Goal: Transaction & Acquisition: Purchase product/service

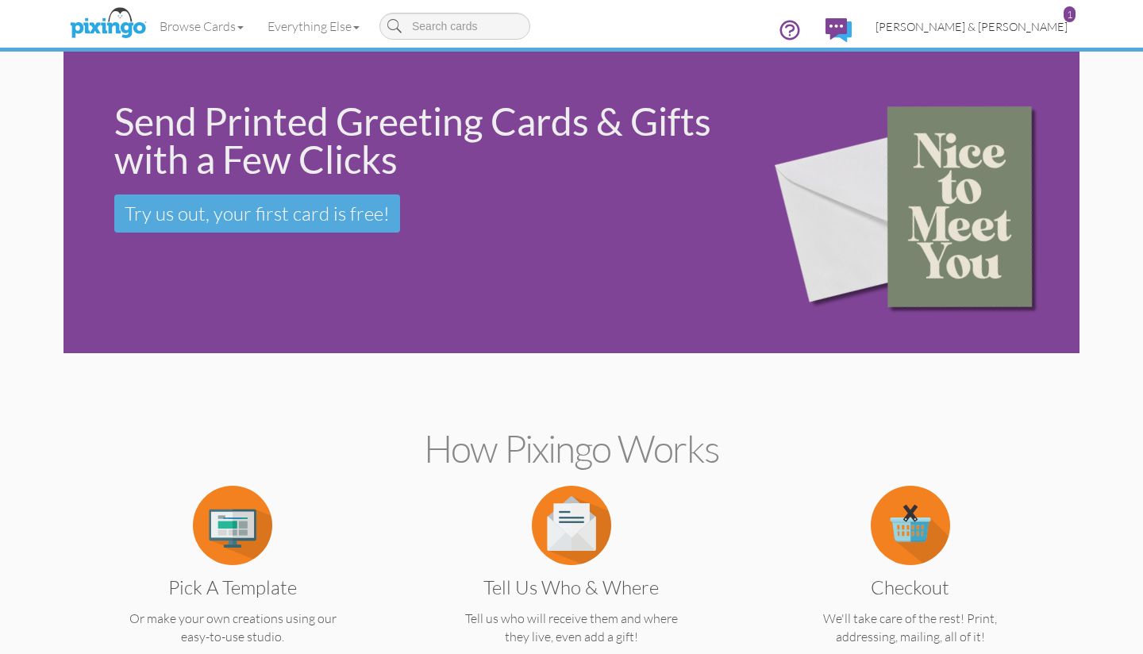
click at [1031, 23] on span "[PERSON_NAME] & [PERSON_NAME]" at bounding box center [971, 26] width 192 height 13
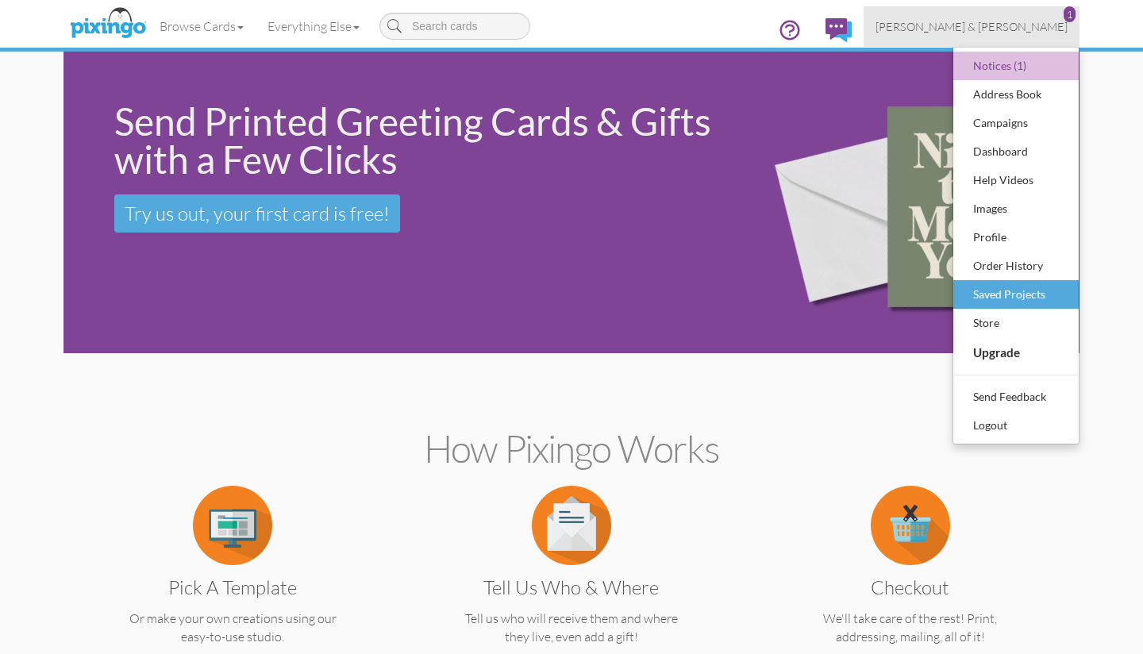
click at [994, 294] on div "Saved Projects" at bounding box center [1016, 295] width 94 height 24
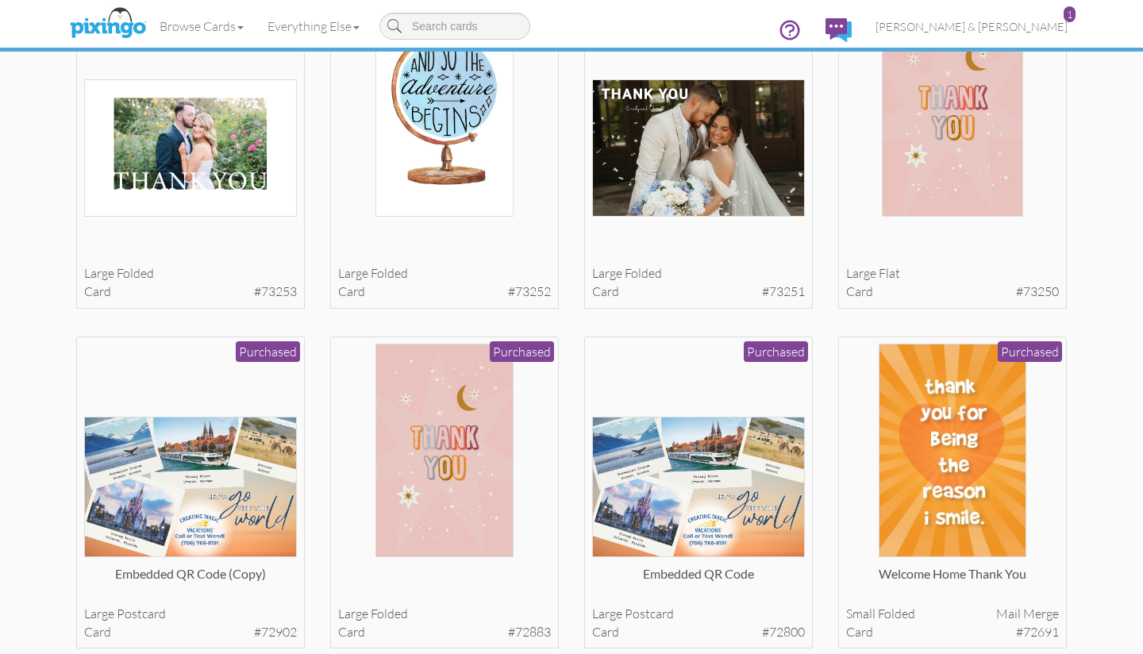
scroll to position [1282, 0]
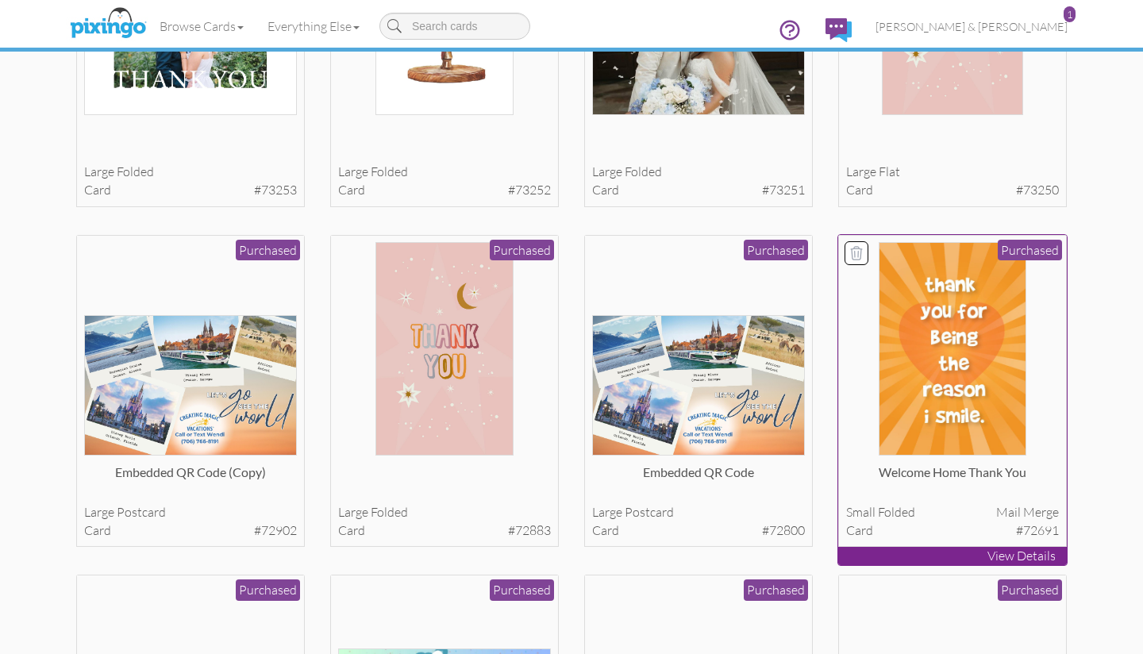
click at [898, 348] on img at bounding box center [951, 348] width 147 height 213
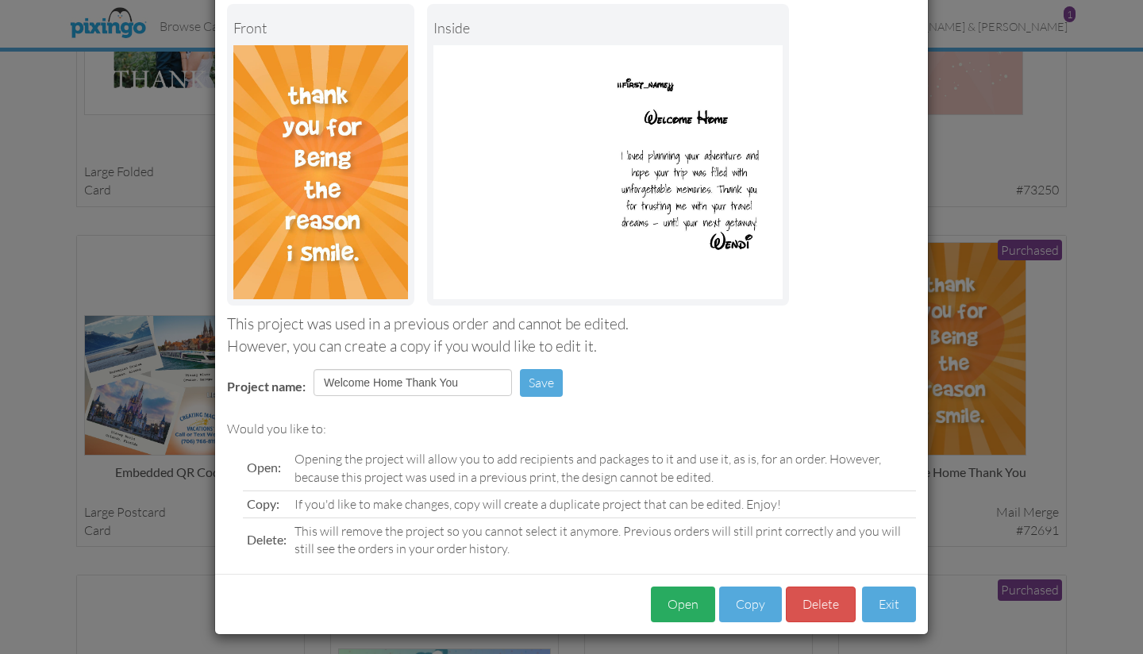
scroll to position [83, 0]
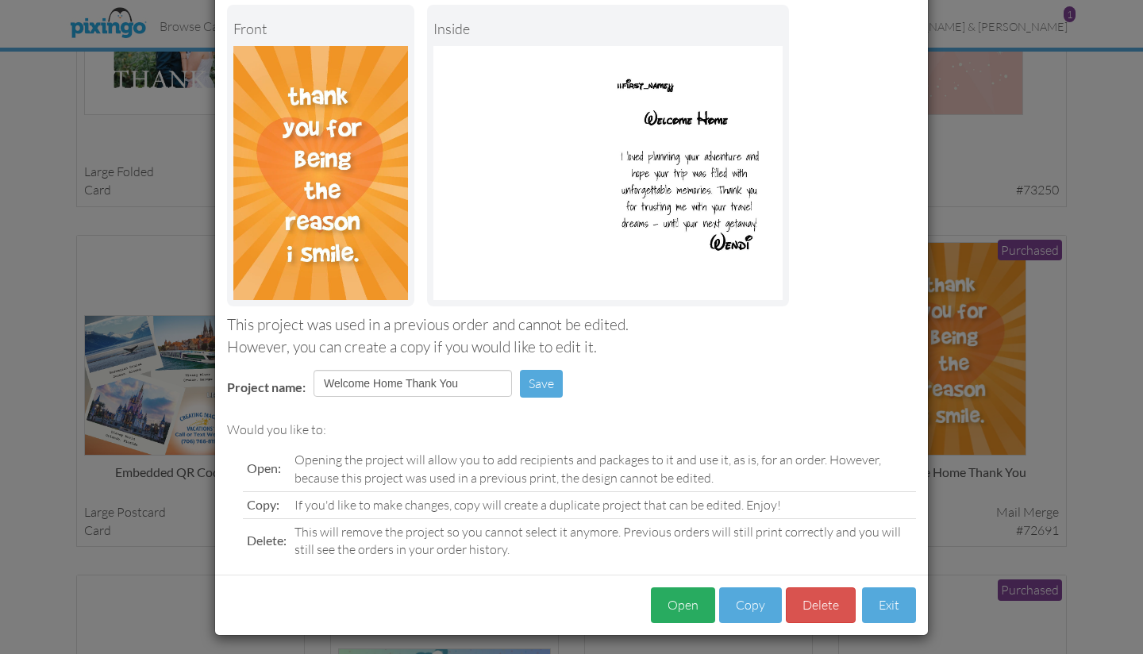
click at [690, 597] on button "Open" at bounding box center [683, 605] width 64 height 36
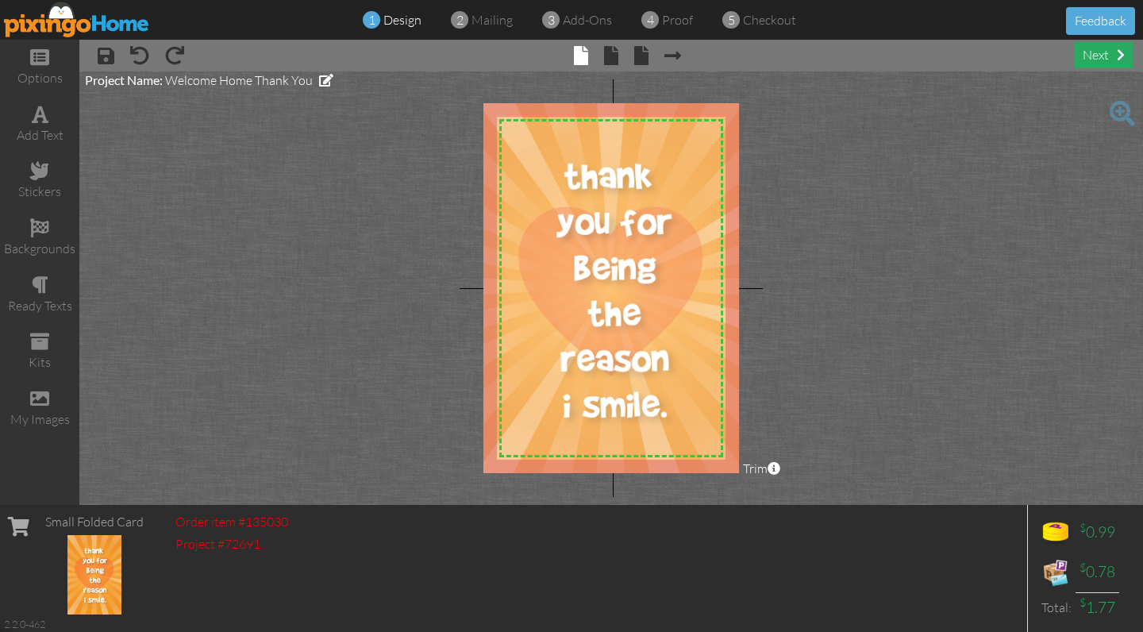
click at [1105, 62] on div "next" at bounding box center [1104, 55] width 58 height 26
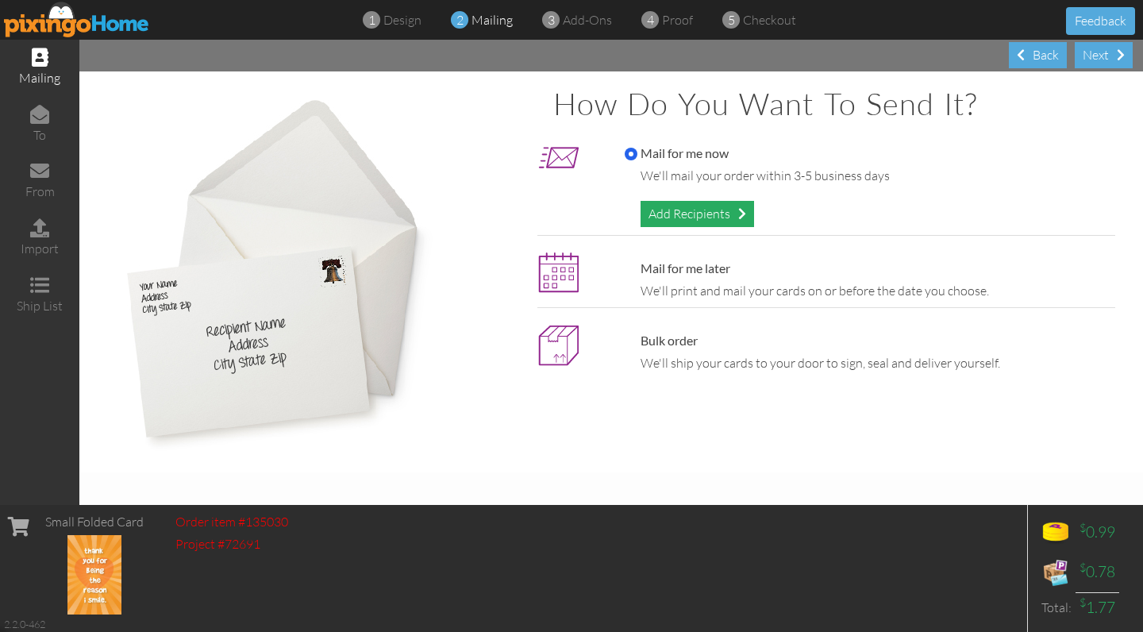
click at [717, 216] on div "Add Recipients" at bounding box center [696, 214] width 113 height 26
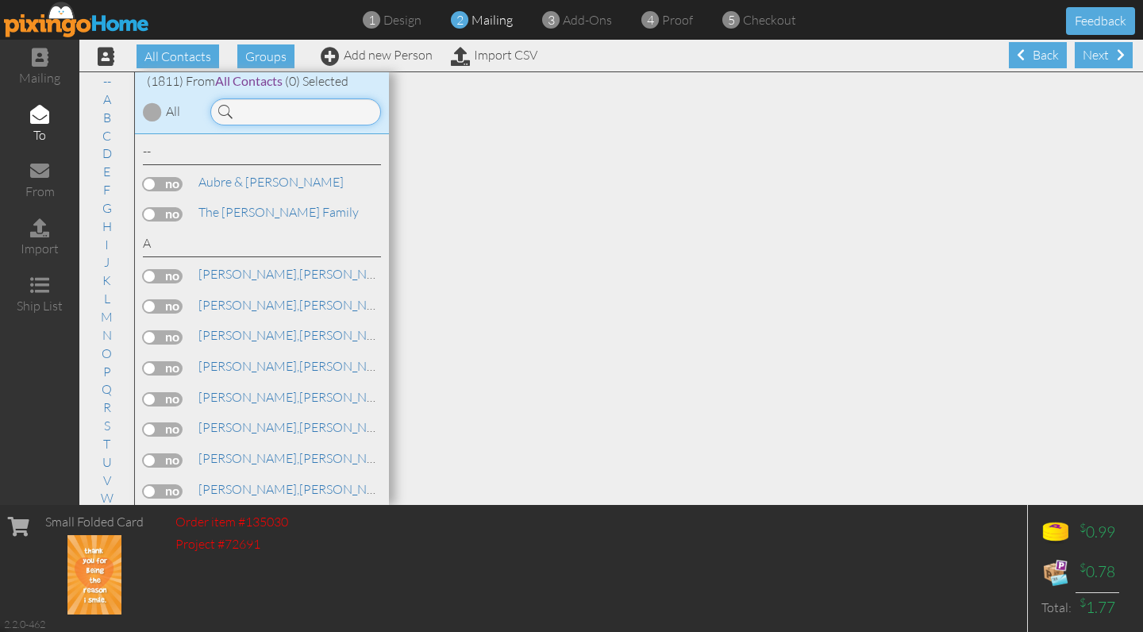
click at [260, 114] on input at bounding box center [295, 111] width 171 height 27
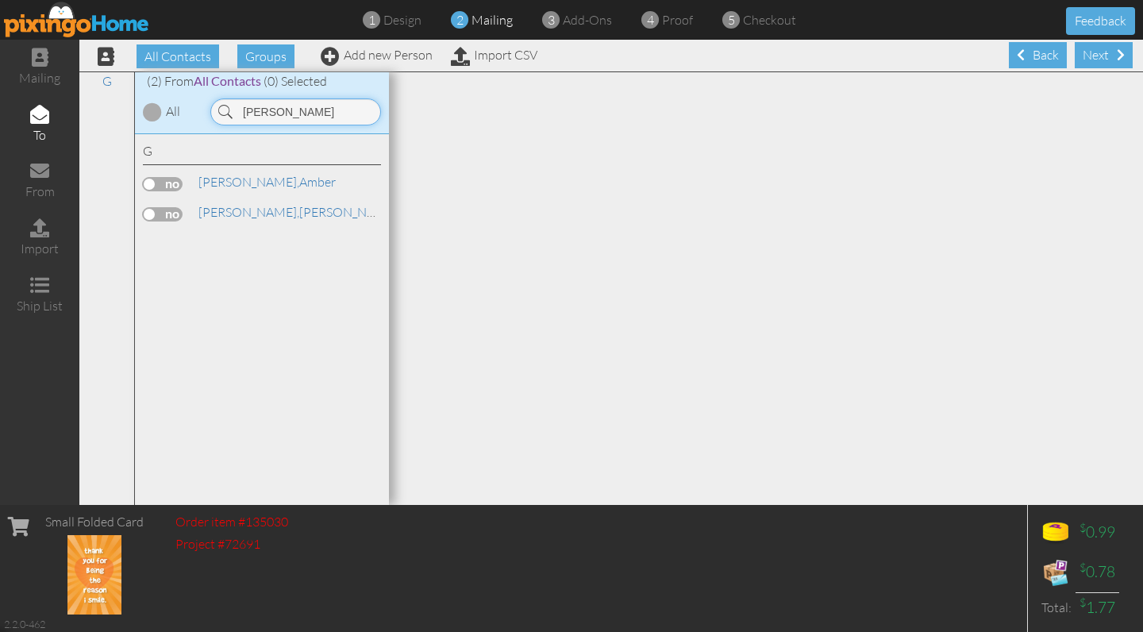
type input "[PERSON_NAME]"
click at [171, 210] on label at bounding box center [163, 214] width 40 height 14
click at [0, 0] on input "checkbox" at bounding box center [0, 0] width 0 height 0
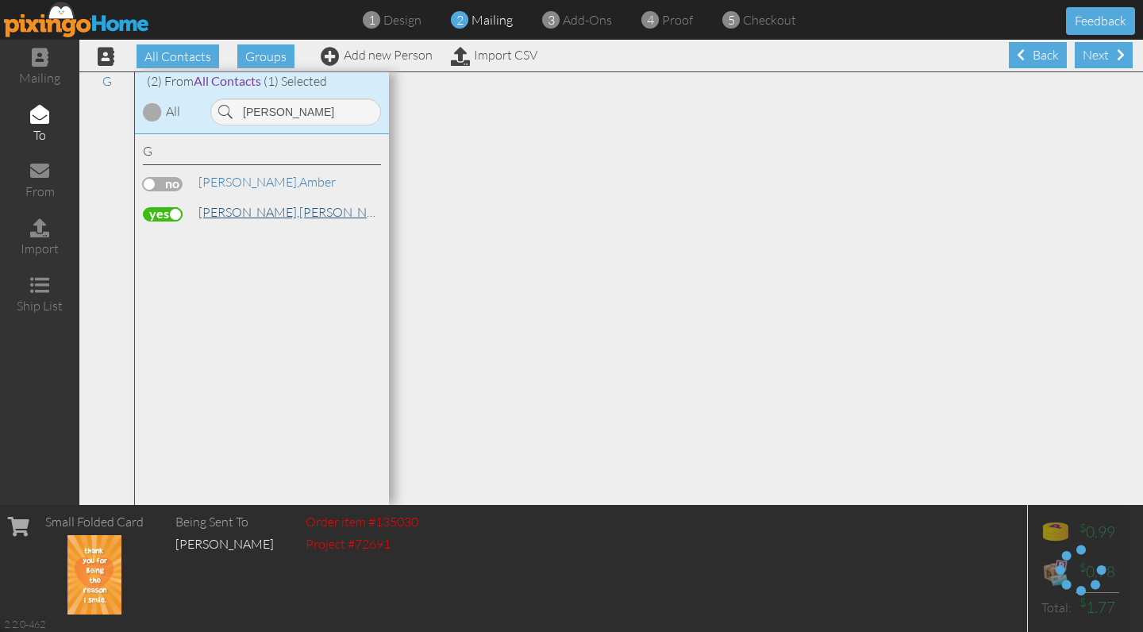
click at [218, 213] on span "[PERSON_NAME]," at bounding box center [248, 212] width 101 height 16
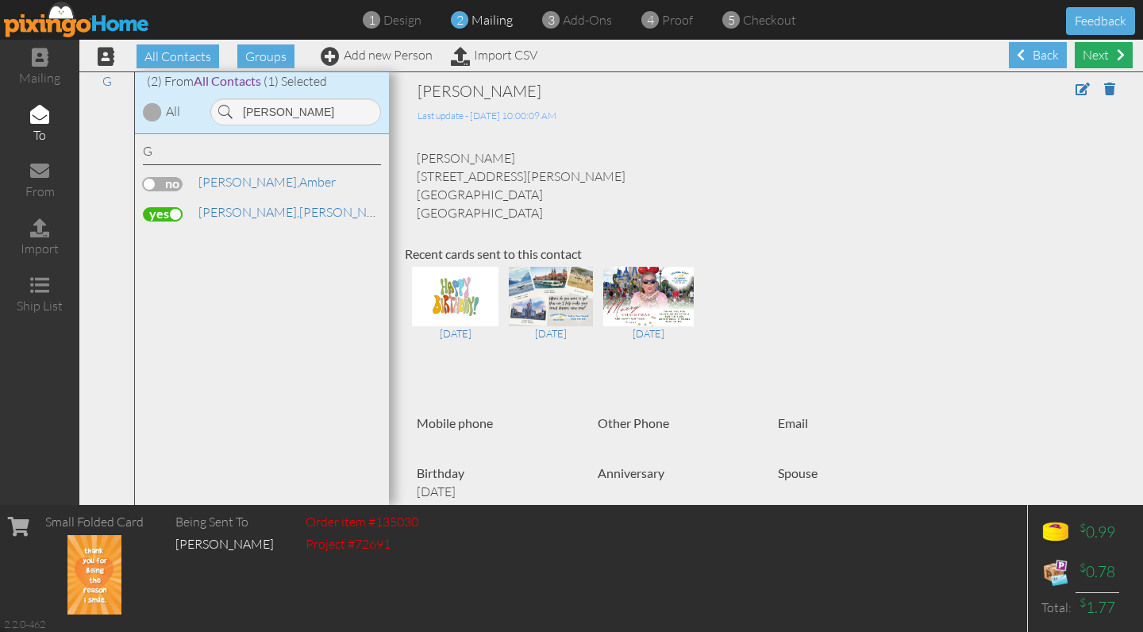
click at [1102, 50] on div "Next" at bounding box center [1104, 55] width 58 height 26
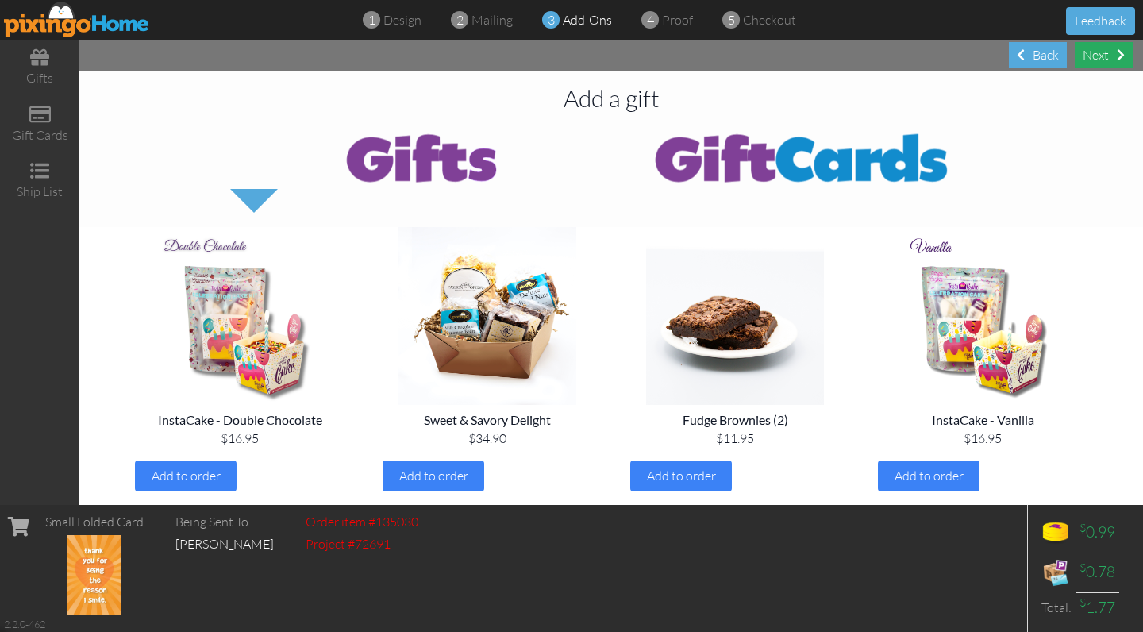
click at [1101, 51] on div "Next" at bounding box center [1104, 55] width 58 height 26
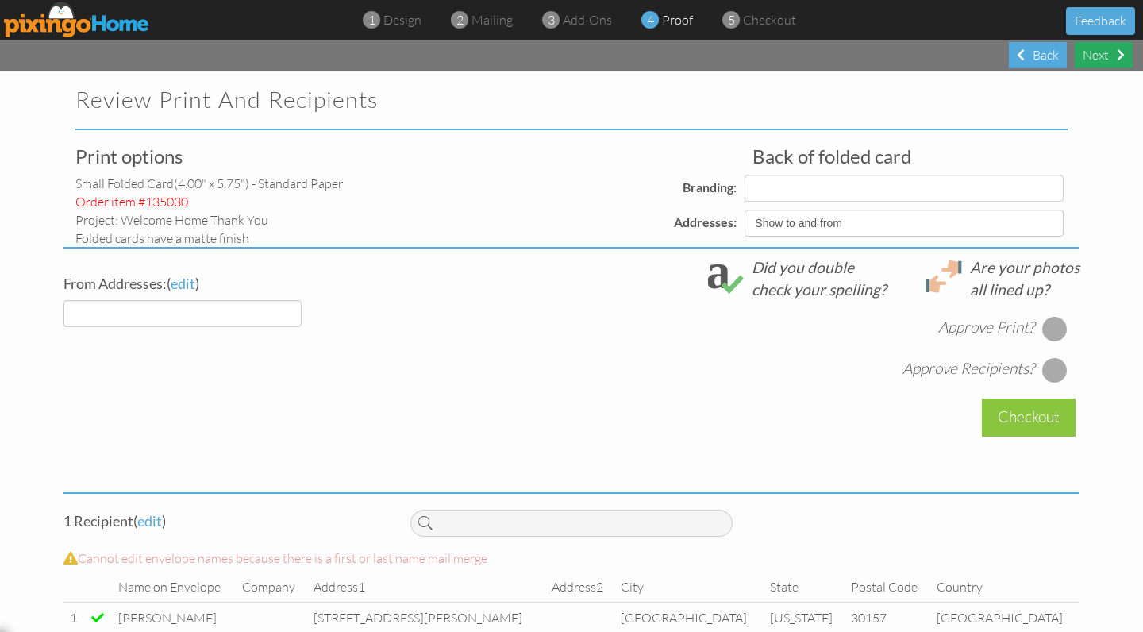
select select "object:6519"
select select "object:6517"
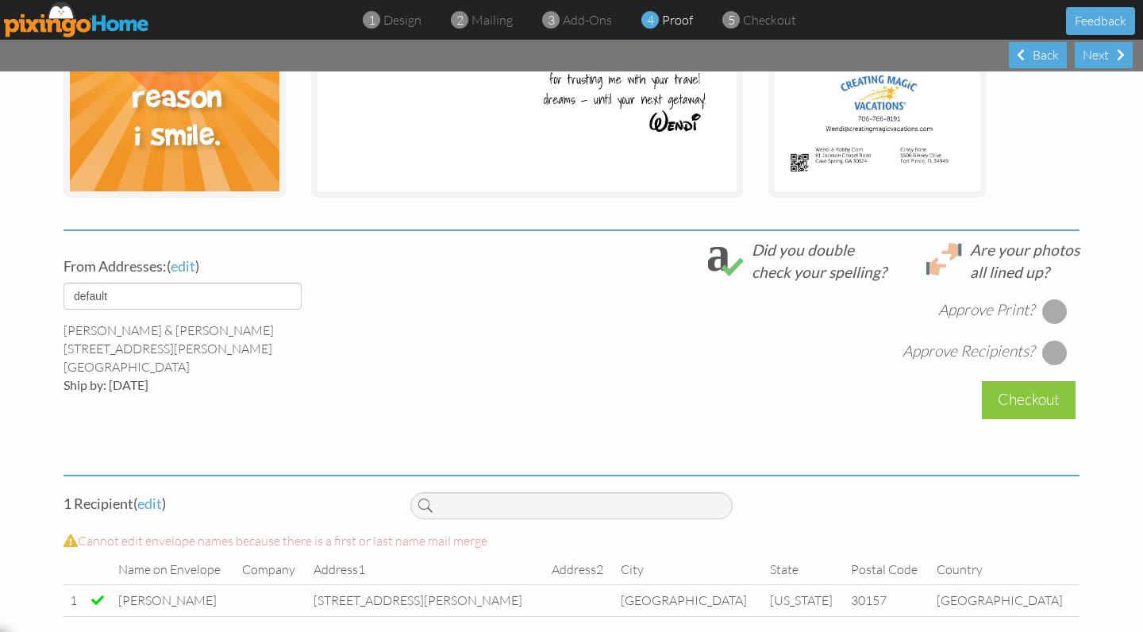
scroll to position [444, 0]
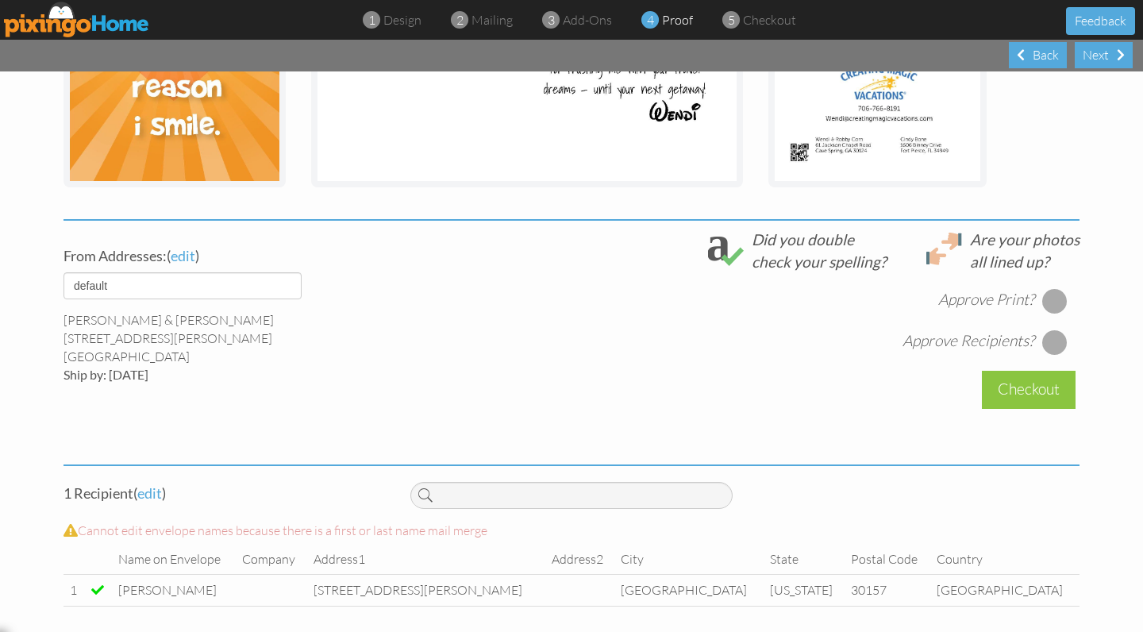
click at [1051, 293] on div at bounding box center [1054, 300] width 25 height 25
click at [1054, 340] on div at bounding box center [1054, 341] width 25 height 25
click at [1013, 391] on div "Checkout" at bounding box center [1029, 389] width 94 height 37
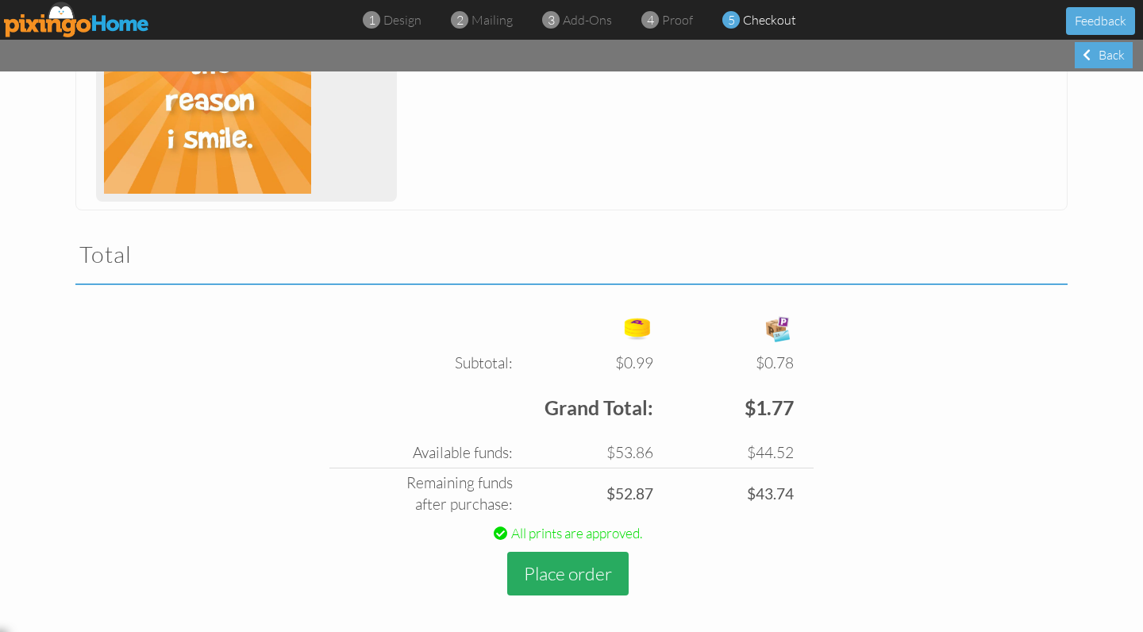
scroll to position [384, 0]
click at [563, 563] on button "Place order" at bounding box center [567, 574] width 121 height 44
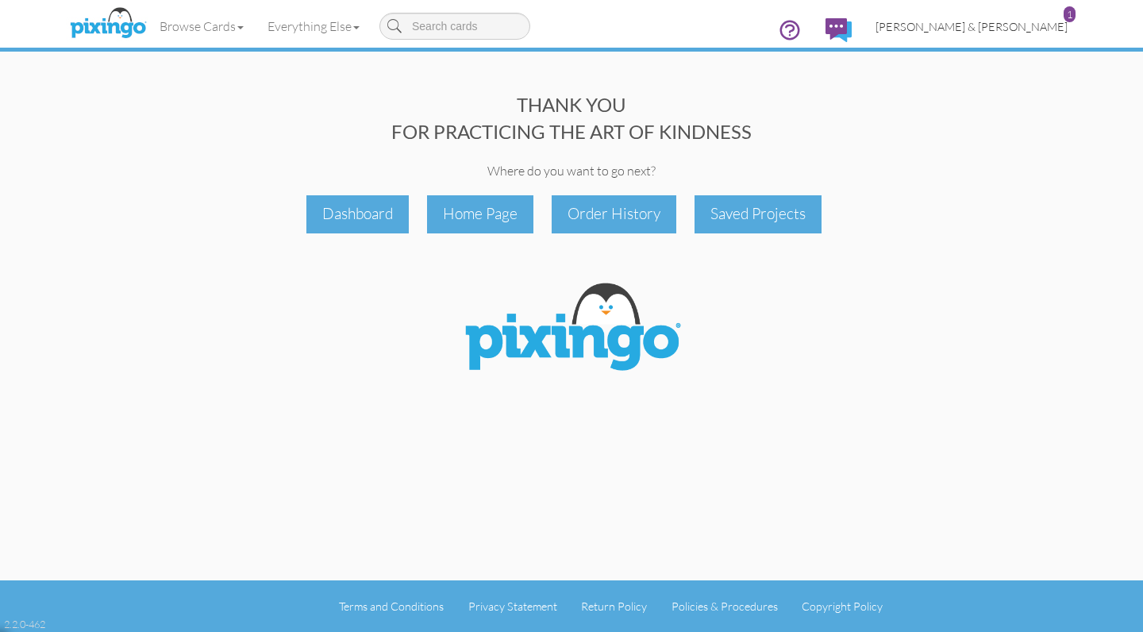
click at [998, 33] on link "[PERSON_NAME] & [PERSON_NAME] 1" at bounding box center [971, 26] width 216 height 40
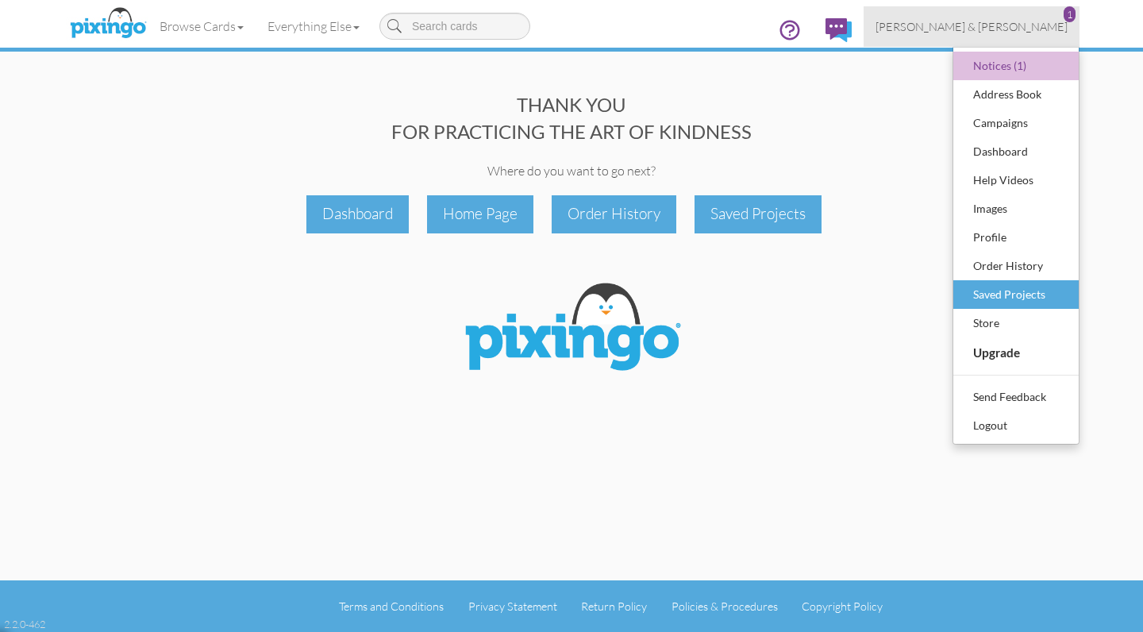
click at [1002, 294] on div "Saved Projects" at bounding box center [1016, 295] width 94 height 24
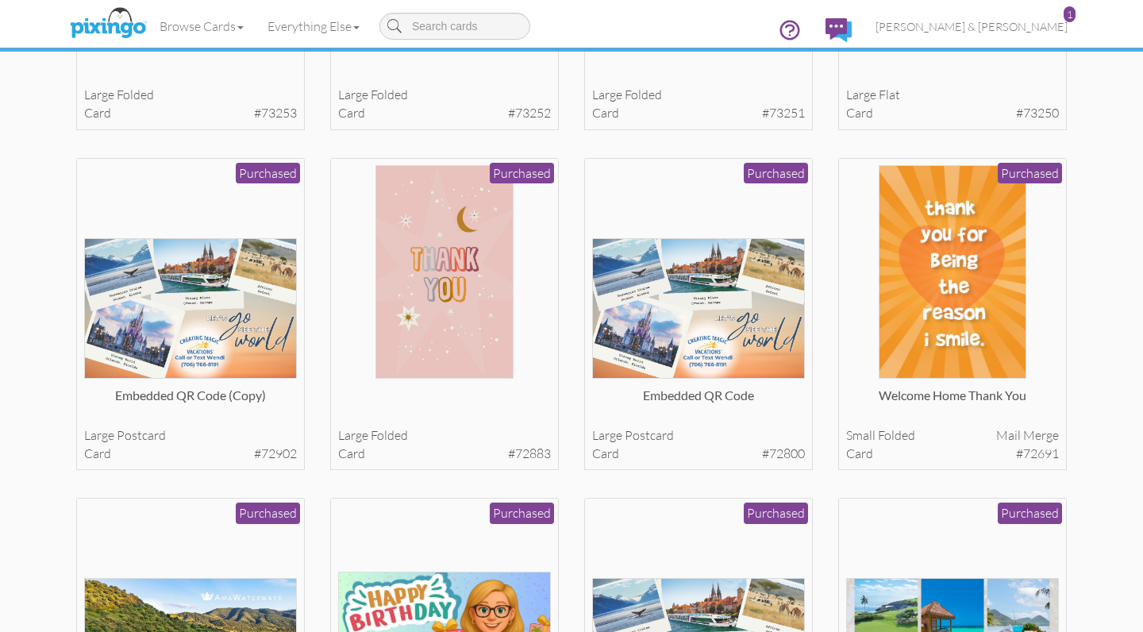
scroll to position [1367, 0]
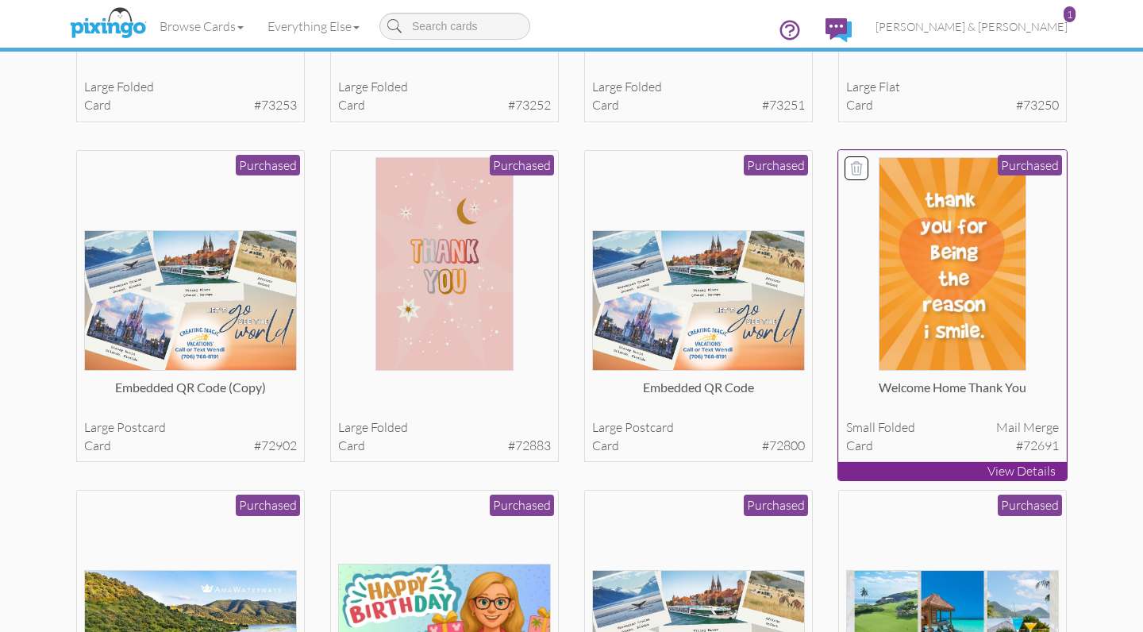
click at [955, 283] on img at bounding box center [951, 263] width 147 height 213
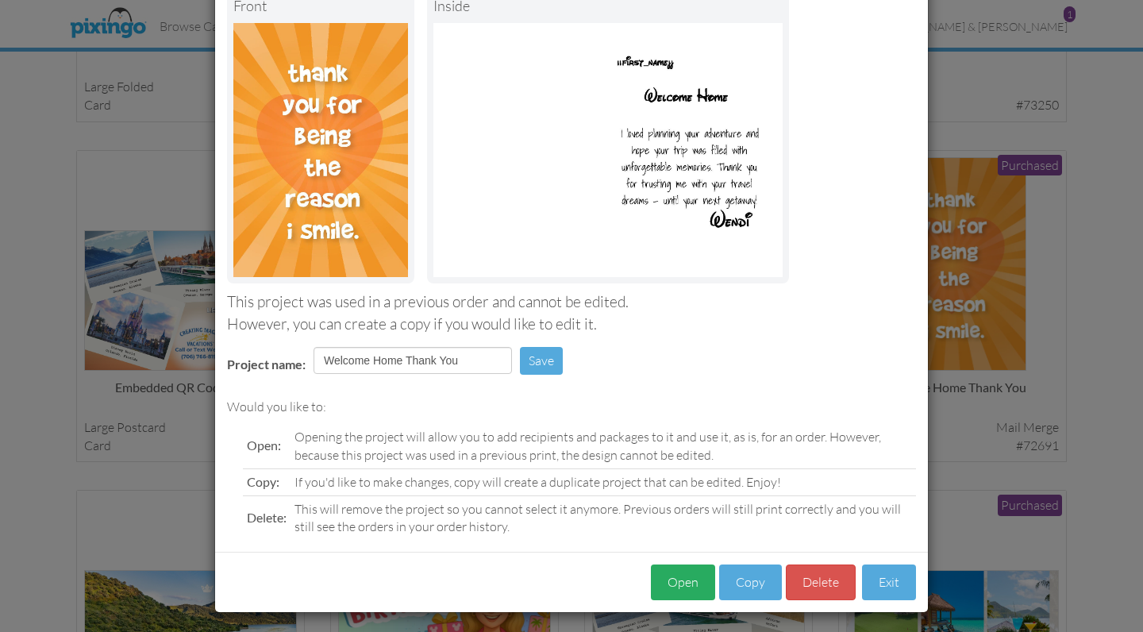
scroll to position [106, 0]
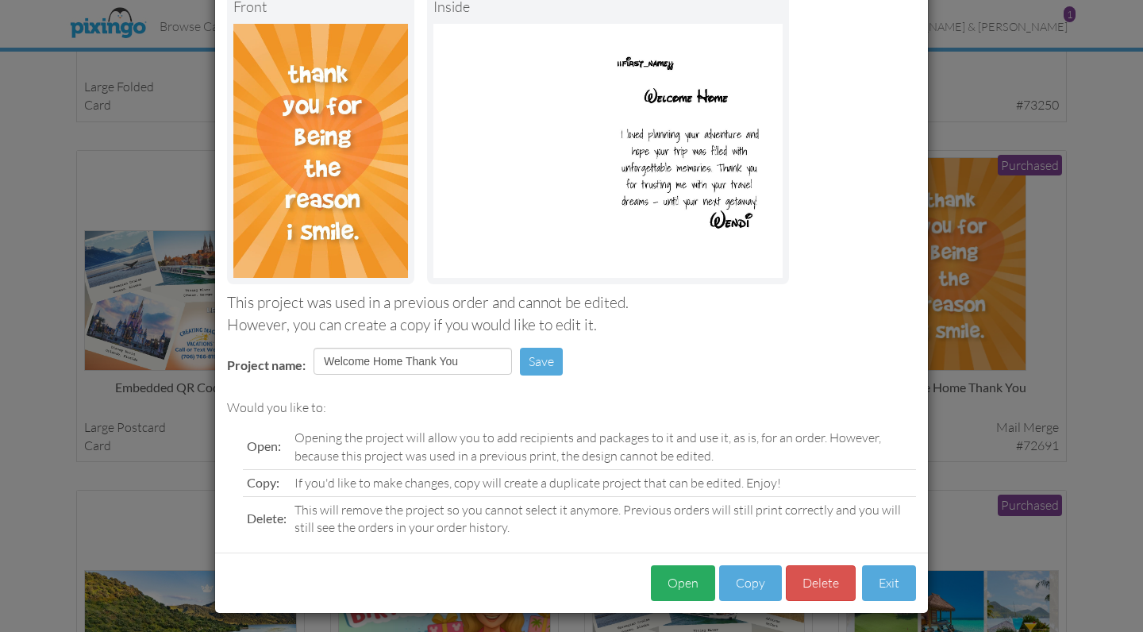
click at [689, 574] on button "Open" at bounding box center [683, 583] width 64 height 36
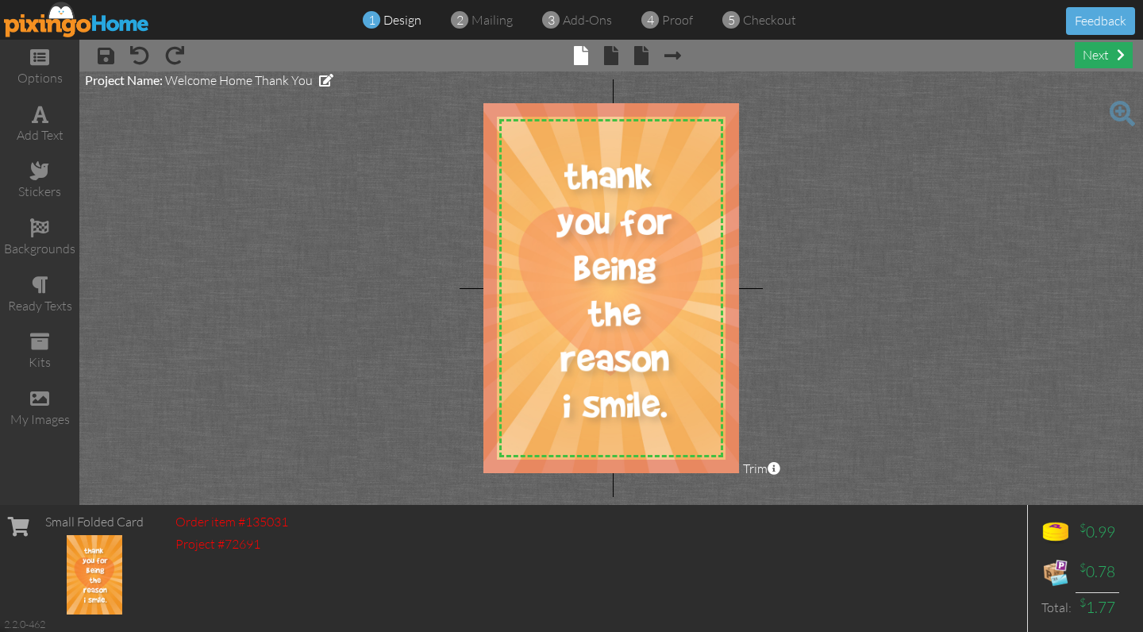
click at [1097, 60] on div "next" at bounding box center [1104, 55] width 58 height 26
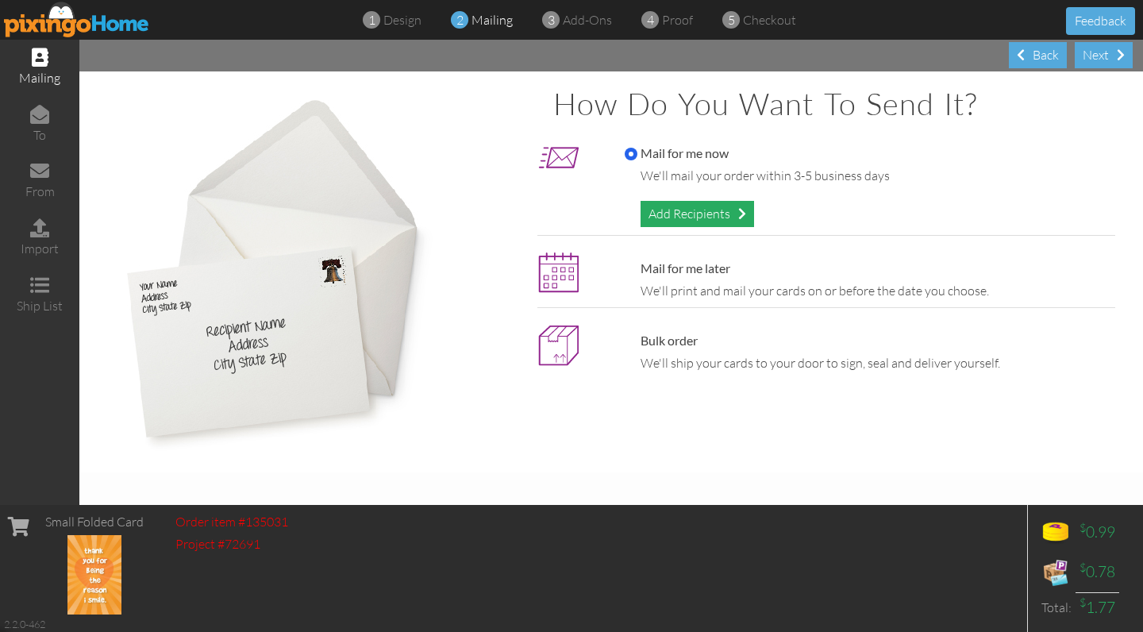
click at [706, 219] on div "Add Recipients" at bounding box center [696, 214] width 113 height 26
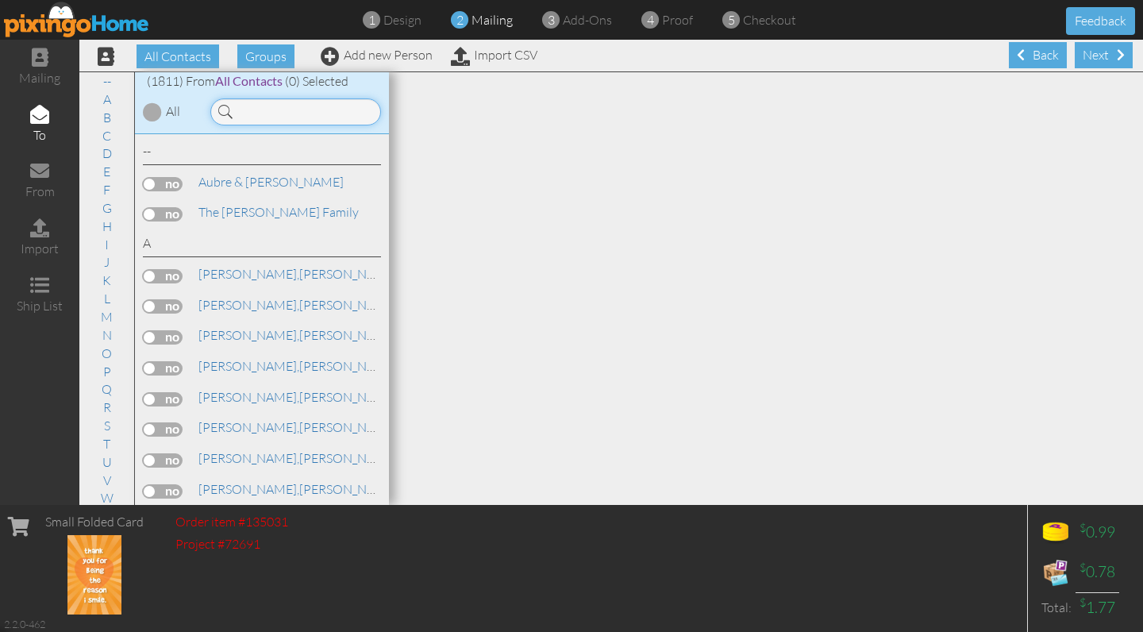
click at [306, 112] on input at bounding box center [295, 111] width 171 height 27
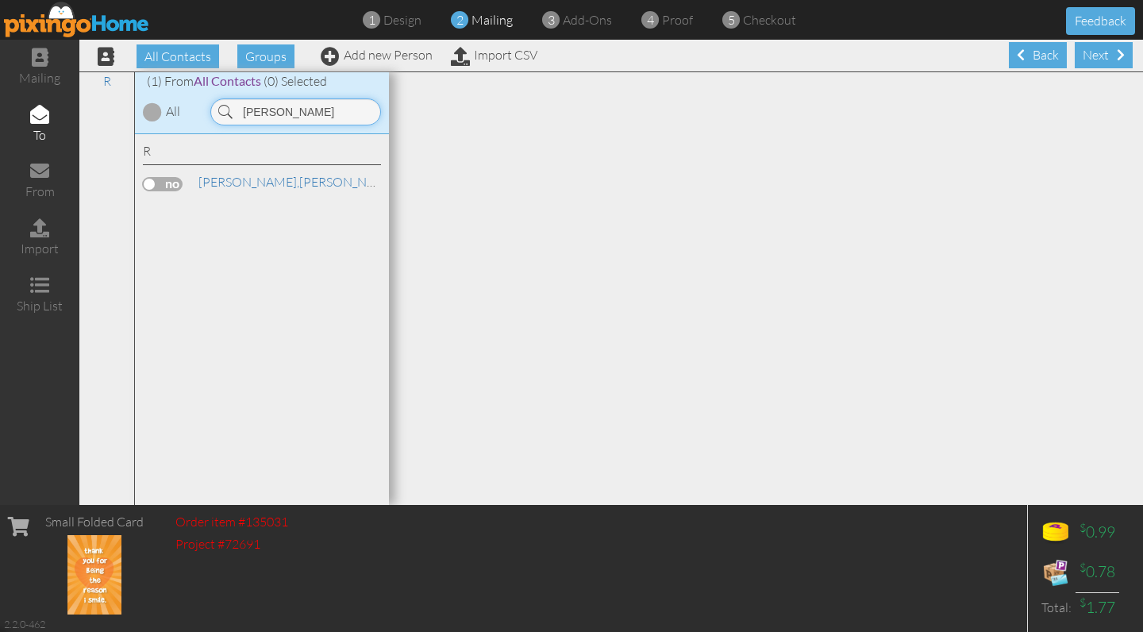
type input "[PERSON_NAME]"
click at [175, 184] on label at bounding box center [163, 184] width 40 height 14
click at [0, 0] on input "checkbox" at bounding box center [0, 0] width 0 height 0
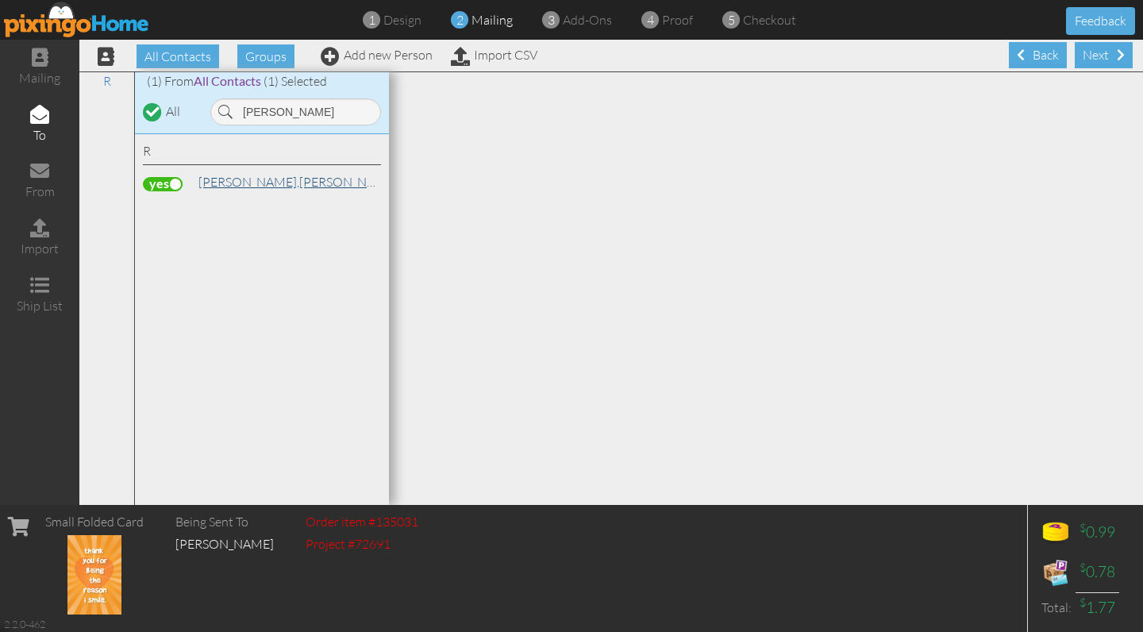
click at [228, 183] on span "[PERSON_NAME]," at bounding box center [248, 182] width 101 height 16
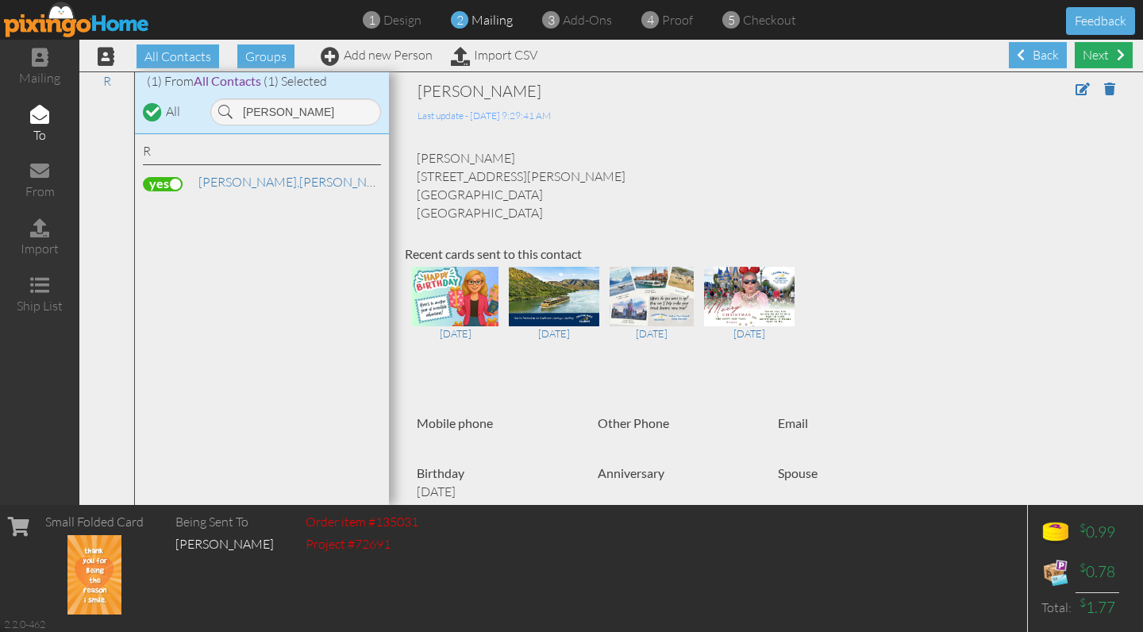
click at [1106, 50] on div "Next" at bounding box center [1104, 55] width 58 height 26
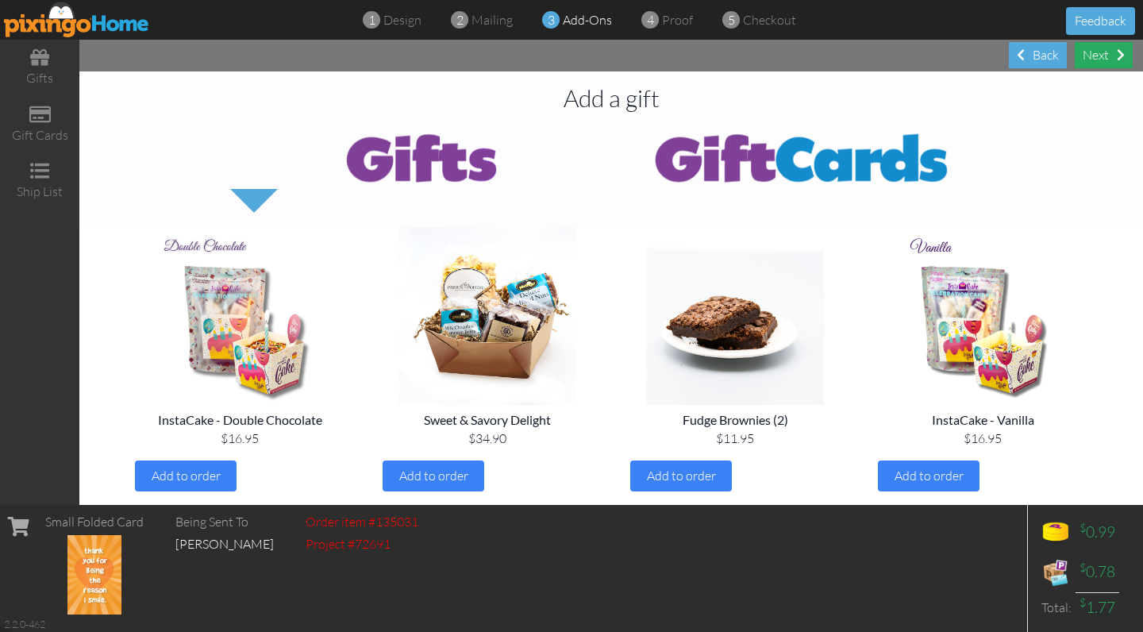
click at [1093, 59] on div "Next" at bounding box center [1104, 55] width 58 height 26
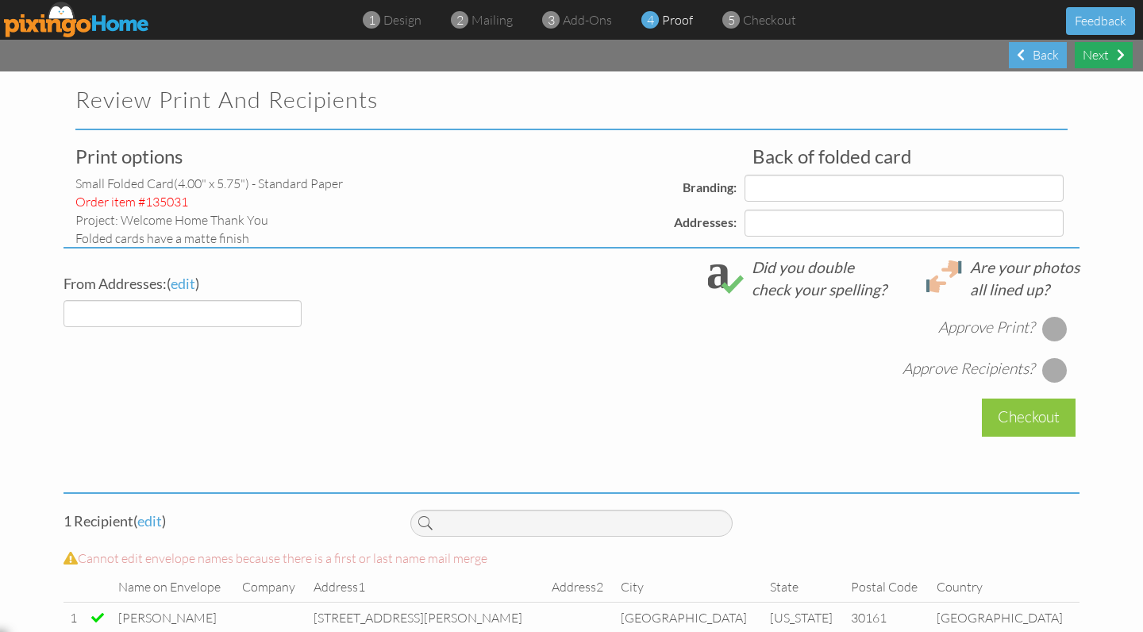
select select "object:11088"
select select "object:11092"
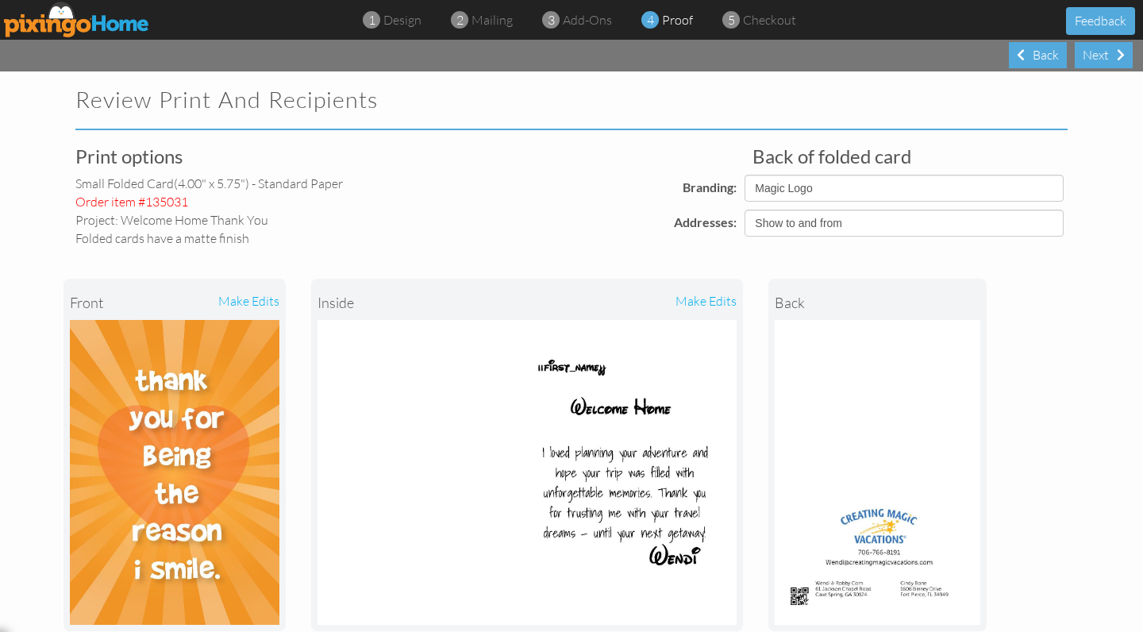
select select "object:11102"
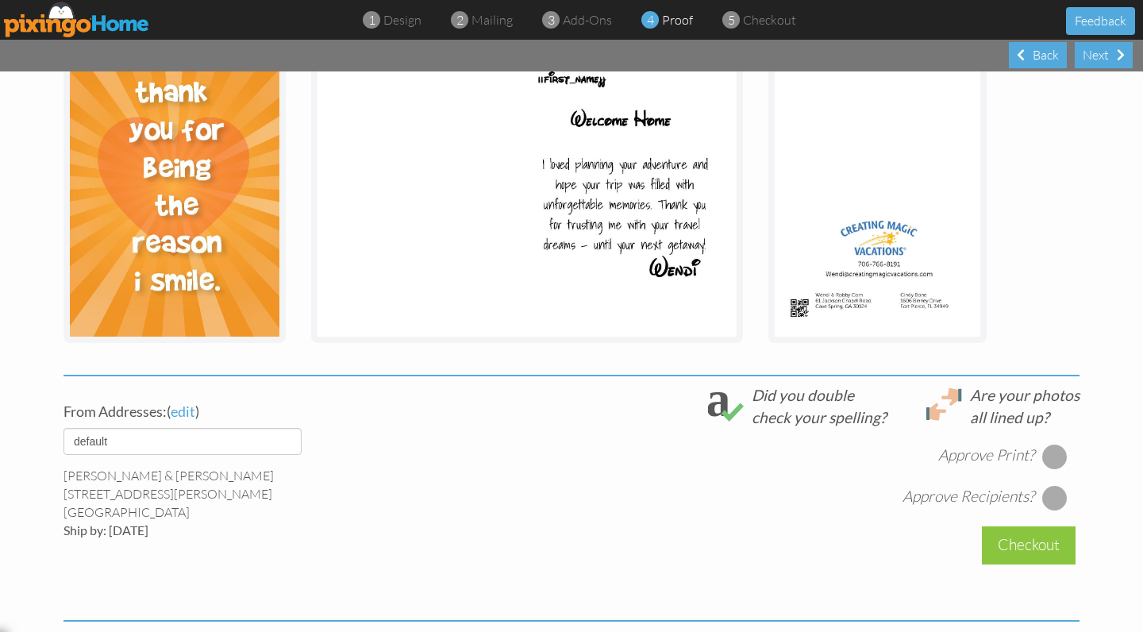
scroll to position [379, 0]
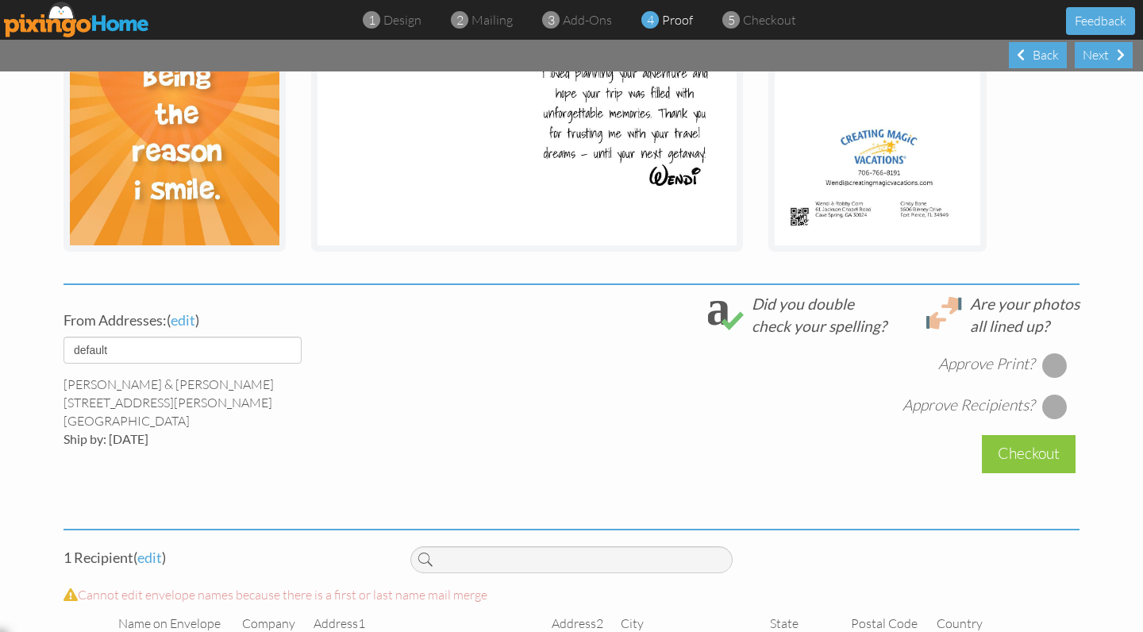
click at [1046, 364] on div at bounding box center [1054, 364] width 25 height 25
click at [1055, 409] on div at bounding box center [1054, 406] width 25 height 25
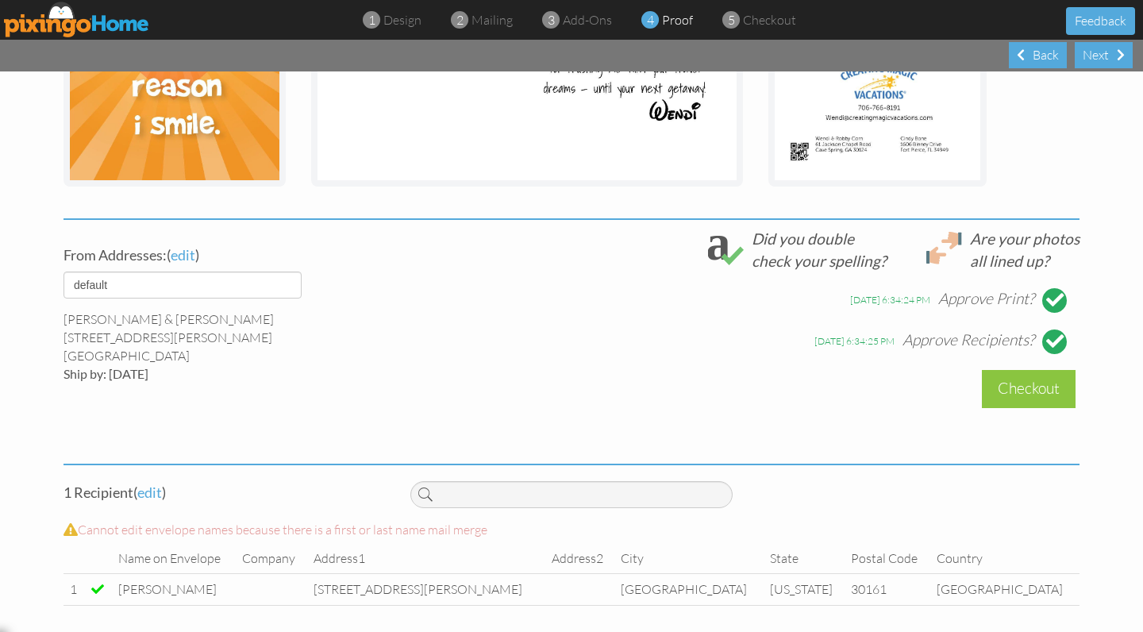
scroll to position [444, 0]
click at [1096, 55] on div "Next" at bounding box center [1104, 55] width 58 height 26
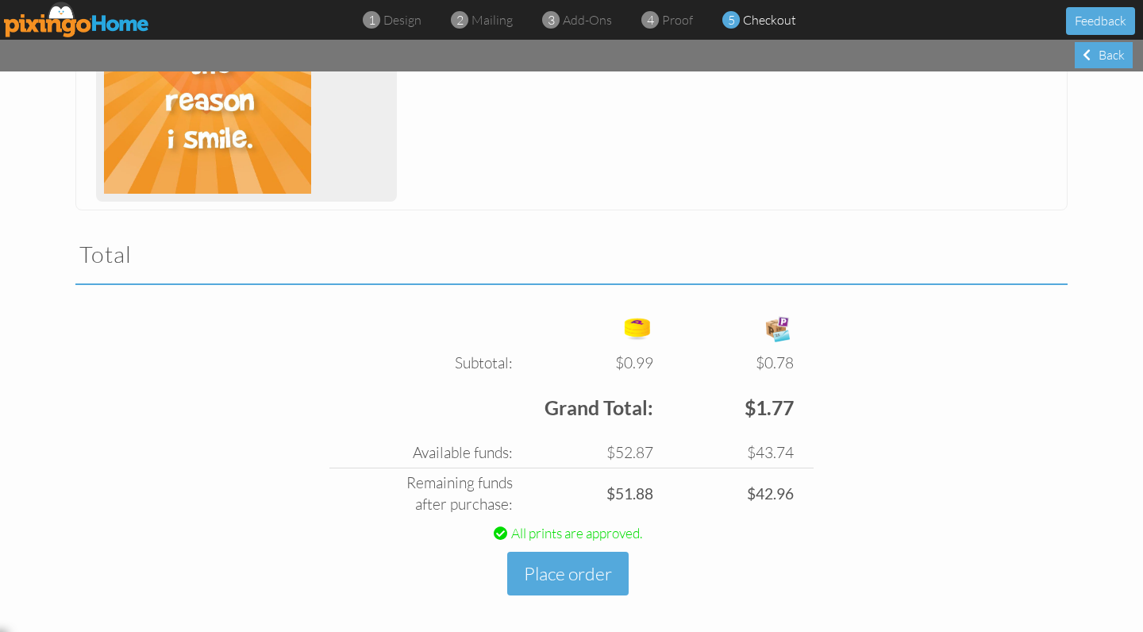
scroll to position [384, 0]
click at [546, 570] on button "Place order" at bounding box center [567, 574] width 121 height 44
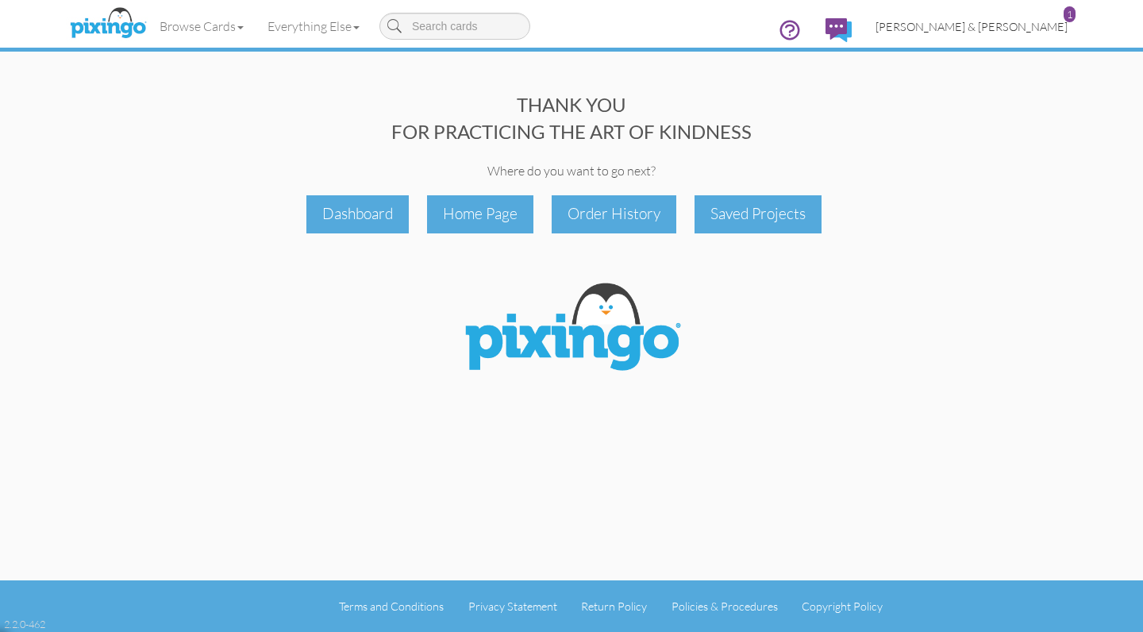
click at [1007, 24] on span "[PERSON_NAME] & [PERSON_NAME]" at bounding box center [971, 26] width 192 height 13
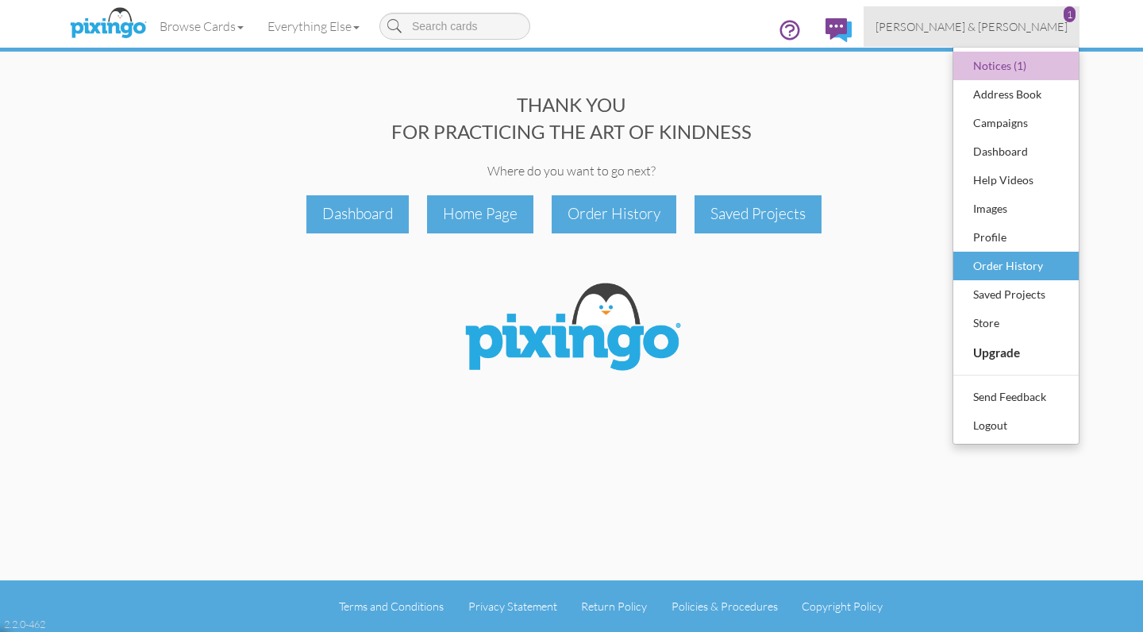
click at [993, 267] on div "Order History" at bounding box center [1016, 266] width 94 height 24
